Goal: Transaction & Acquisition: Obtain resource

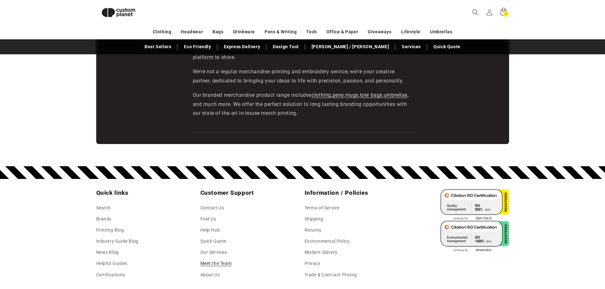
scroll to position [1118, 0]
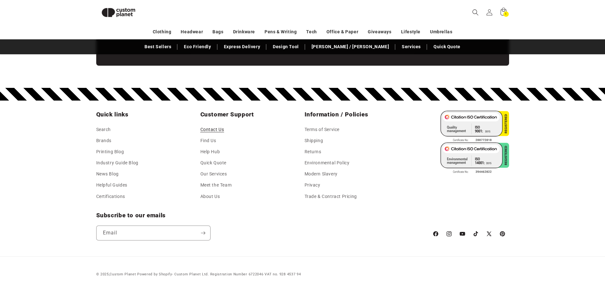
click at [212, 130] on link "Contact Us" at bounding box center [212, 131] width 24 height 10
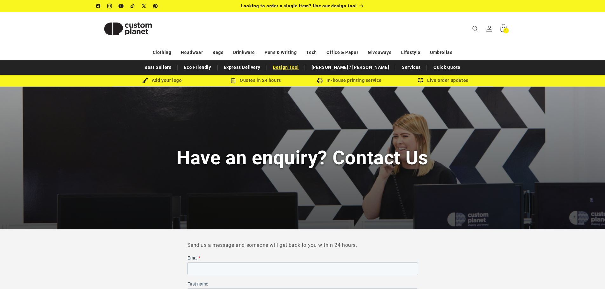
click at [302, 68] on link "Design Tool" at bounding box center [286, 67] width 32 height 11
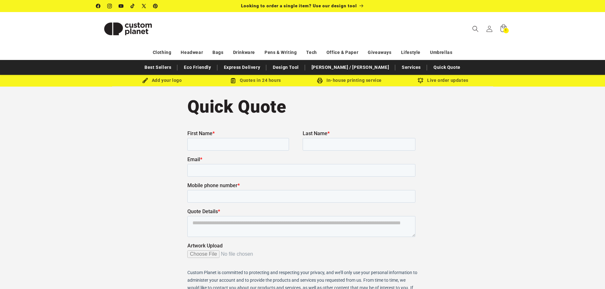
click at [115, 31] on img at bounding box center [128, 29] width 64 height 29
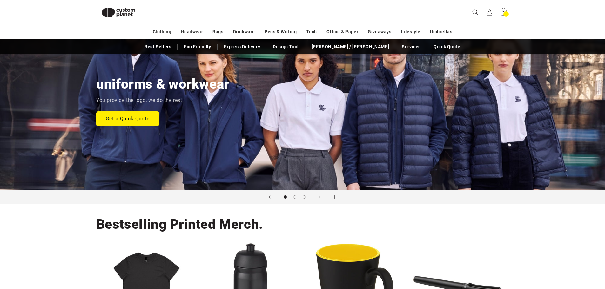
scroll to position [55, 0]
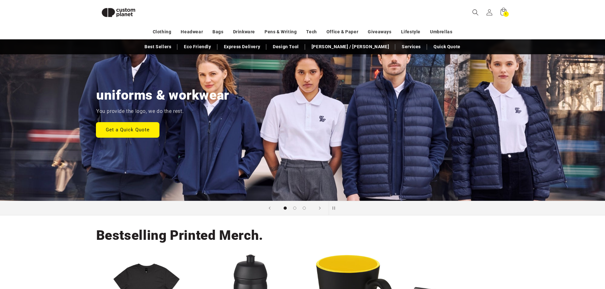
click at [123, 131] on link "Get a Quick Quote" at bounding box center [127, 129] width 63 height 15
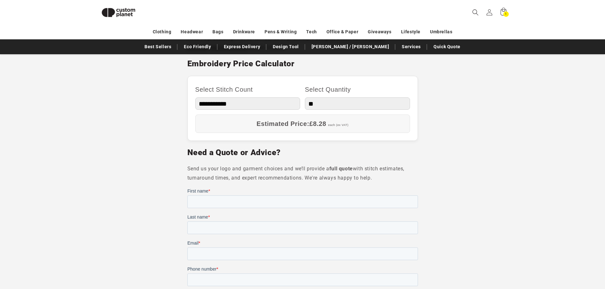
scroll to position [277, 0]
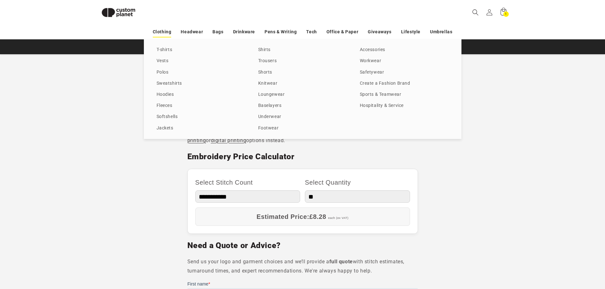
click at [159, 35] on link "Clothing" at bounding box center [162, 31] width 19 height 11
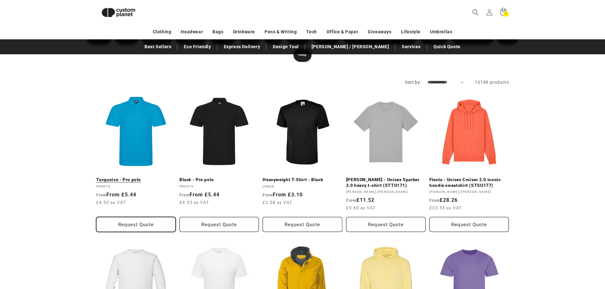
click at [134, 217] on button "Request Quote" at bounding box center [135, 224] width 79 height 15
click at [133, 217] on button "Request Quote" at bounding box center [135, 224] width 79 height 15
click at [138, 177] on link "Turquoise - Pro polo" at bounding box center [135, 180] width 79 height 6
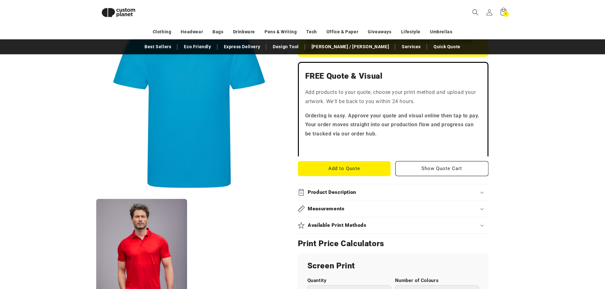
scroll to position [150, 0]
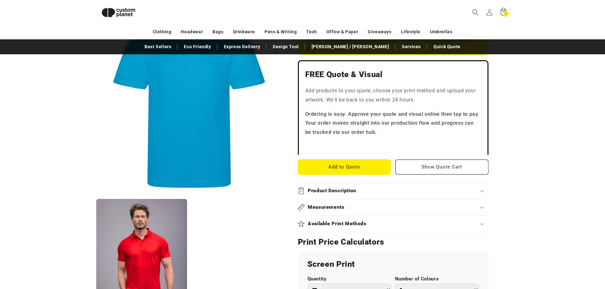
click at [359, 164] on button "Add to Quote" at bounding box center [344, 167] width 93 height 15
click at [428, 171] on button "Show Quote Cart" at bounding box center [441, 167] width 93 height 15
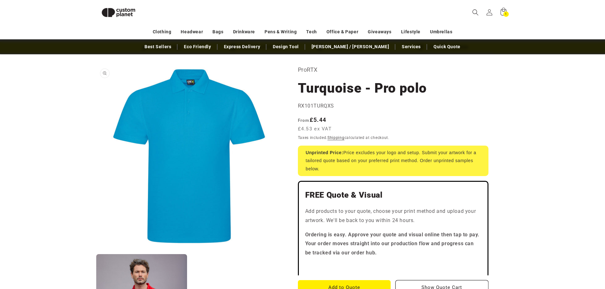
scroll to position [0, 0]
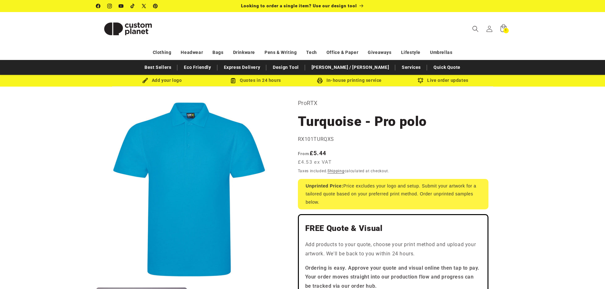
drag, startPoint x: 604, startPoint y: 61, endPoint x: 600, endPoint y: 173, distance: 112.2
drag, startPoint x: 594, startPoint y: 110, endPoint x: 594, endPoint y: 95, distance: 15.3
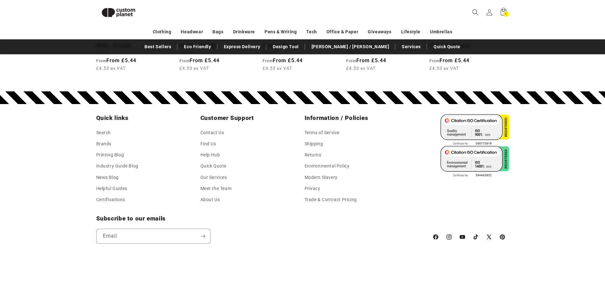
scroll to position [1104, 0]
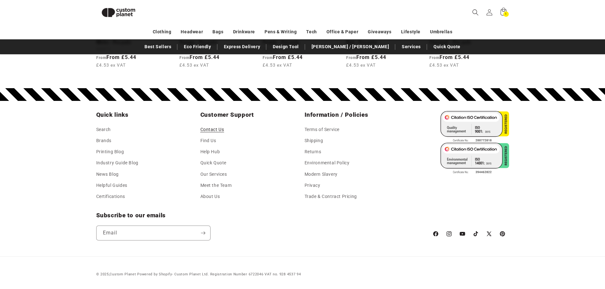
click at [211, 129] on link "Contact Us" at bounding box center [212, 131] width 24 height 10
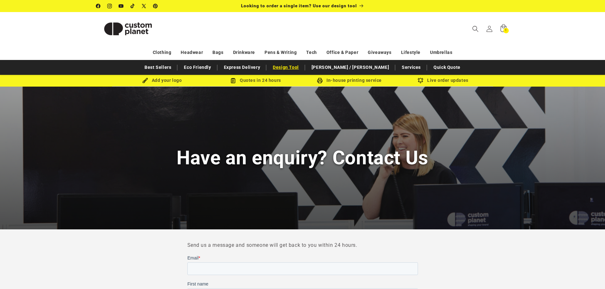
click at [302, 68] on link "Design Tool" at bounding box center [286, 67] width 32 height 11
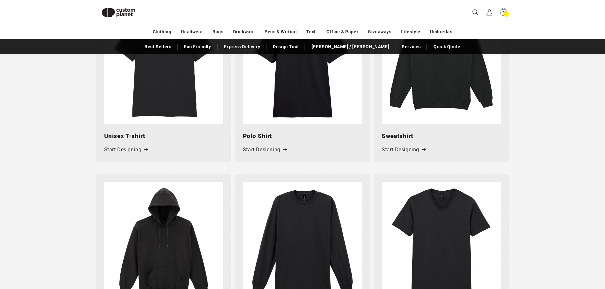
scroll to position [372, 0]
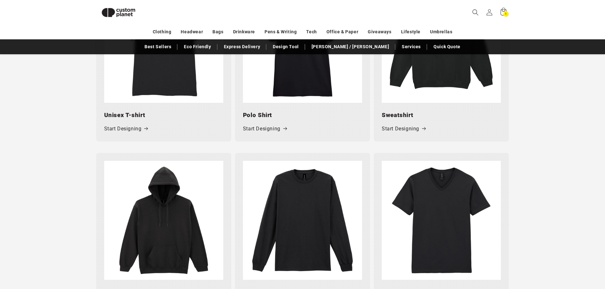
click at [277, 83] on img at bounding box center [302, 43] width 119 height 119
click at [258, 129] on link "Start Designing" at bounding box center [265, 128] width 44 height 9
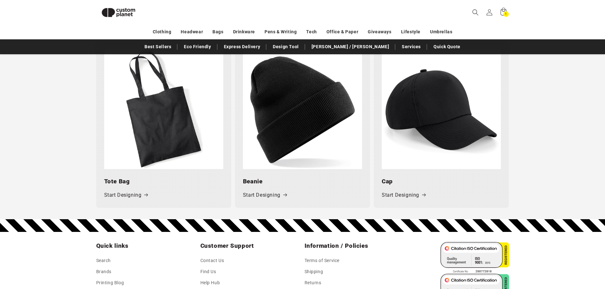
scroll to position [849, 0]
click at [256, 196] on link "Start Designing" at bounding box center [265, 195] width 44 height 9
